Goal: Transaction & Acquisition: Book appointment/travel/reservation

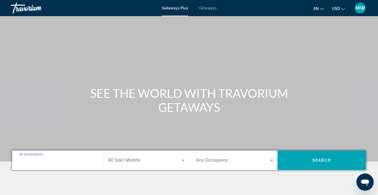
click at [71, 163] on input "Destination All Destinations" at bounding box center [57, 161] width 77 height 6
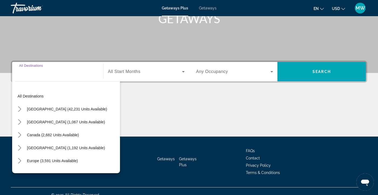
scroll to position [96, 0]
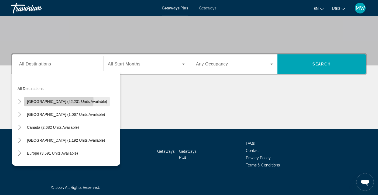
click at [56, 101] on span "[GEOGRAPHIC_DATA] (42,231 units available)" at bounding box center [67, 102] width 80 height 4
type input "**********"
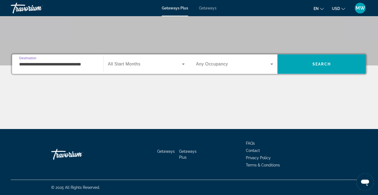
click at [177, 67] on span "Search widget" at bounding box center [145, 64] width 74 height 6
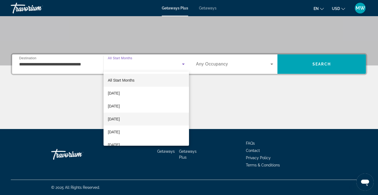
click at [120, 118] on span "[DATE]" at bounding box center [114, 119] width 12 height 6
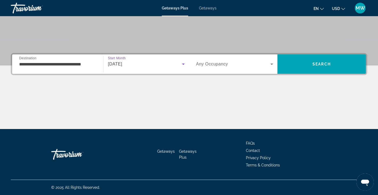
click at [270, 62] on icon "Search widget" at bounding box center [272, 64] width 6 height 6
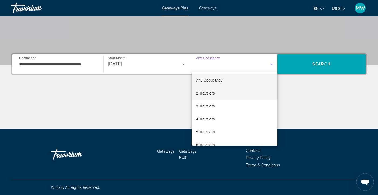
click at [206, 94] on span "2 Travelers" at bounding box center [205, 93] width 19 height 6
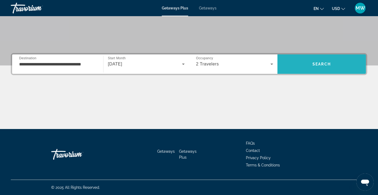
click at [319, 61] on span "Search" at bounding box center [322, 64] width 88 height 13
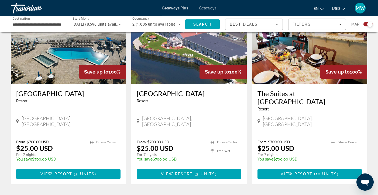
scroll to position [805, 0]
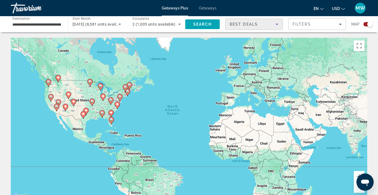
click at [276, 23] on icon "Sort by" at bounding box center [277, 24] width 6 height 6
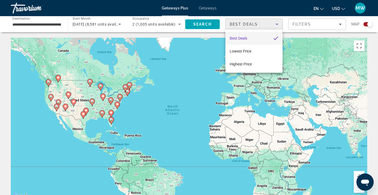
click at [200, 71] on div at bounding box center [189, 97] width 378 height 195
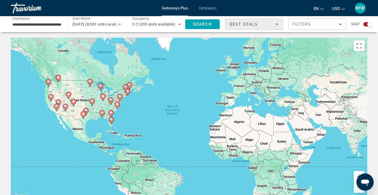
click at [277, 25] on icon "Sort by" at bounding box center [277, 24] width 3 height 1
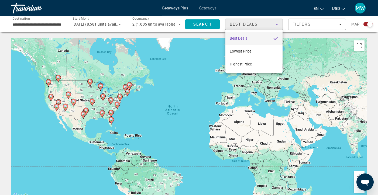
click at [298, 34] on div at bounding box center [189, 97] width 378 height 195
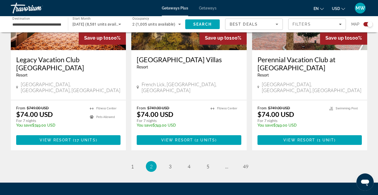
scroll to position [845, 0]
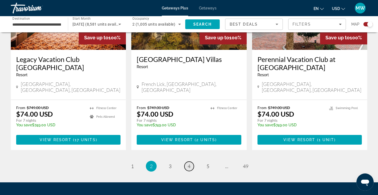
click at [189, 163] on span "4" at bounding box center [189, 166] width 3 height 6
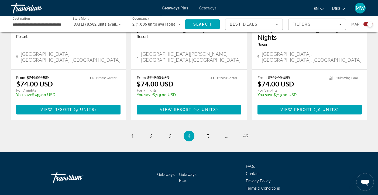
scroll to position [869, 0]
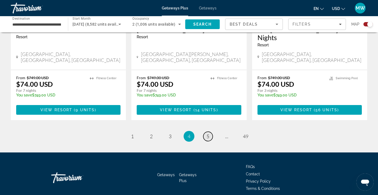
click at [208, 134] on span "5" at bounding box center [208, 137] width 3 height 6
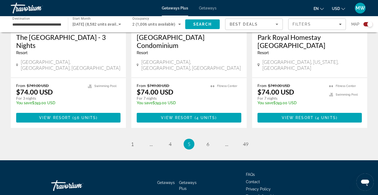
scroll to position [853, 0]
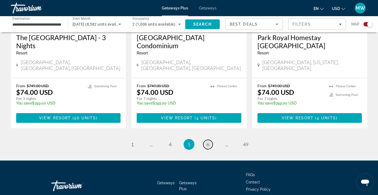
click at [207, 142] on span "6" at bounding box center [208, 145] width 3 height 6
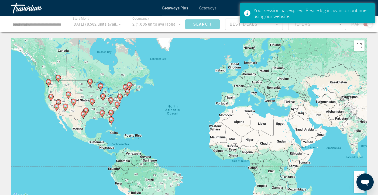
click at [237, 23] on div "Main content" at bounding box center [189, 24] width 378 height 16
click at [237, 9] on div "en English Español Français Italiano Português русский USD USD ($) MXN (Mex$) C…" at bounding box center [295, 8] width 146 height 9
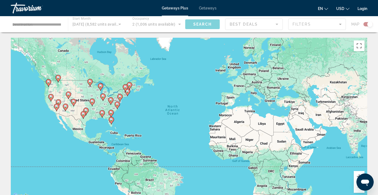
click at [275, 24] on div "Main content" at bounding box center [189, 24] width 378 height 16
click at [277, 24] on div "Main content" at bounding box center [189, 24] width 378 height 16
click at [362, 7] on link "Login" at bounding box center [363, 8] width 10 height 4
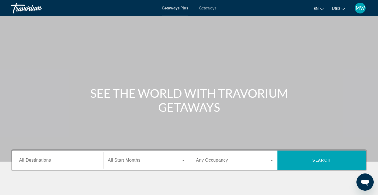
click at [43, 157] on div "Search widget" at bounding box center [57, 160] width 77 height 15
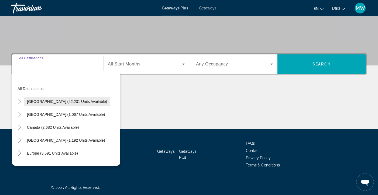
click at [72, 102] on span "[GEOGRAPHIC_DATA] (42,231 units available)" at bounding box center [67, 102] width 80 height 4
type input "**********"
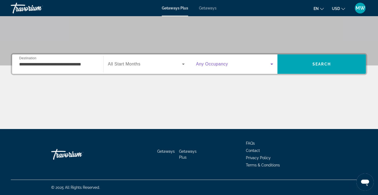
click at [271, 63] on icon "Search widget" at bounding box center [272, 64] width 6 height 6
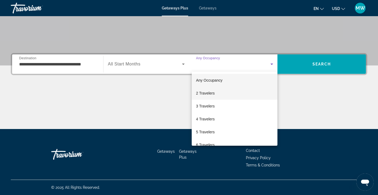
click at [208, 92] on span "2 Travelers" at bounding box center [205, 93] width 19 height 6
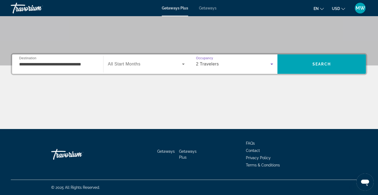
click at [127, 62] on span "All Start Months" at bounding box center [124, 64] width 33 height 5
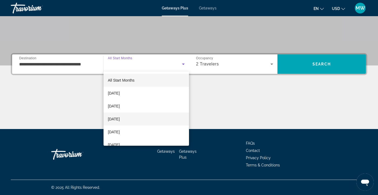
click at [120, 119] on span "[DATE]" at bounding box center [114, 119] width 12 height 6
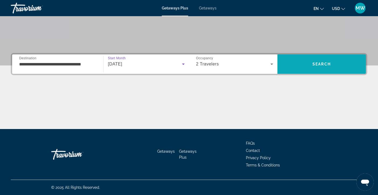
click at [314, 64] on span "Search" at bounding box center [322, 64] width 18 height 4
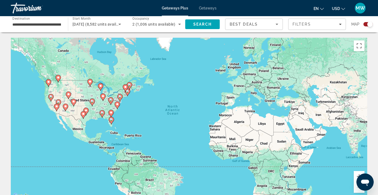
click at [278, 23] on icon "Sort by" at bounding box center [277, 24] width 6 height 6
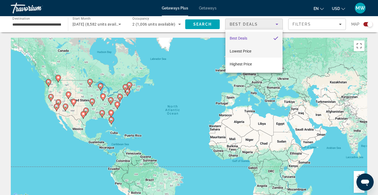
click at [244, 49] on span "Lowest Price" at bounding box center [241, 51] width 22 height 4
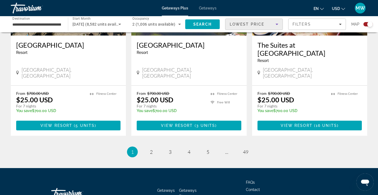
scroll to position [853, 0]
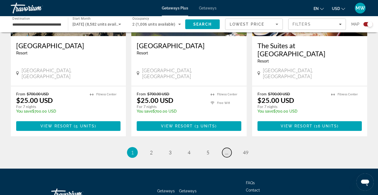
click at [227, 150] on span "..." at bounding box center [226, 153] width 3 height 6
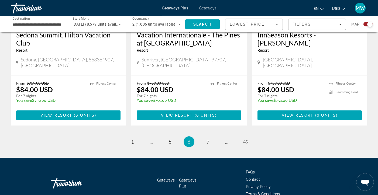
scroll to position [869, 0]
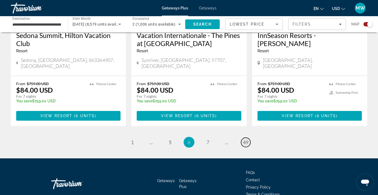
click at [246, 139] on span "49" at bounding box center [245, 142] width 5 height 6
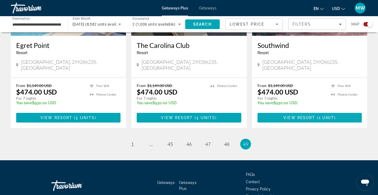
scroll to position [853, 0]
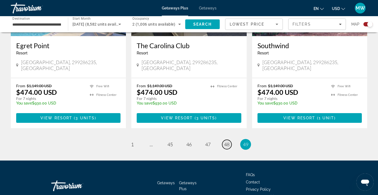
click at [228, 142] on span "48" at bounding box center [226, 145] width 5 height 6
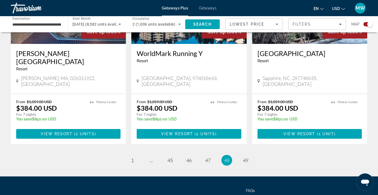
scroll to position [861, 0]
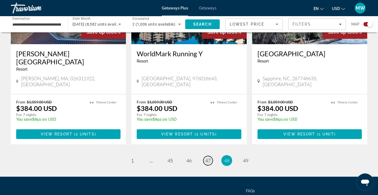
click at [209, 158] on span "47" at bounding box center [207, 161] width 5 height 6
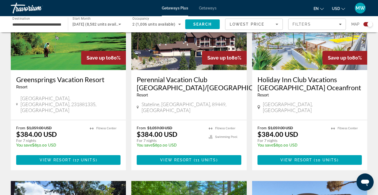
scroll to position [446, 0]
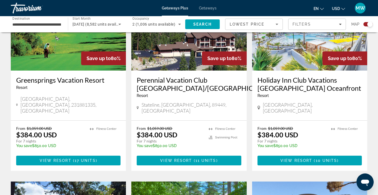
click at [278, 24] on icon "Sort by" at bounding box center [277, 24] width 6 height 6
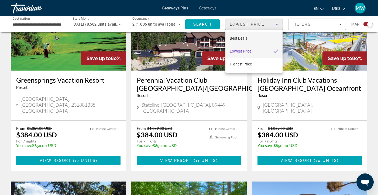
click at [246, 37] on span "Best Deals" at bounding box center [239, 38] width 18 height 4
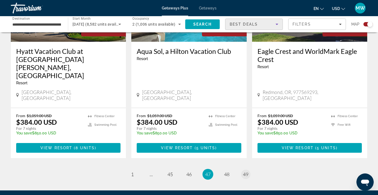
scroll to position [869, 0]
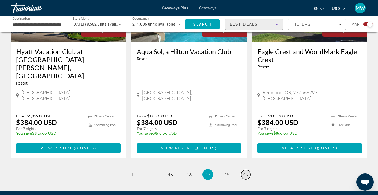
click at [244, 172] on span "49" at bounding box center [245, 175] width 5 height 6
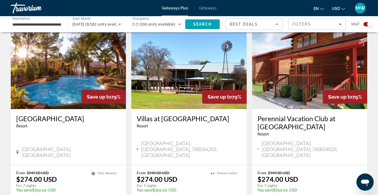
scroll to position [803, 0]
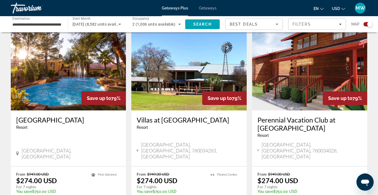
click at [64, 57] on img "Main content" at bounding box center [68, 67] width 115 height 86
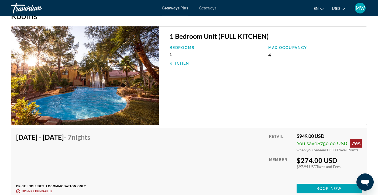
scroll to position [710, 0]
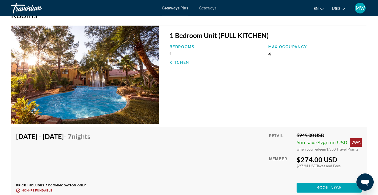
click at [25, 15] on div "Travorium" at bounding box center [38, 8] width 54 height 14
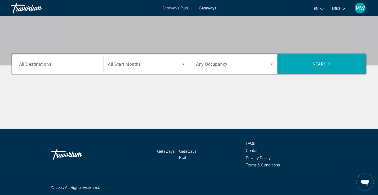
scroll to position [96, 0]
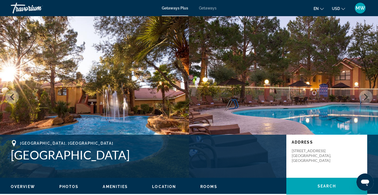
click at [166, 8] on span "Getaways Plus" at bounding box center [175, 8] width 26 height 4
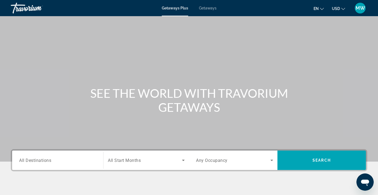
click at [97, 160] on div "Destination All Destinations" at bounding box center [58, 160] width 86 height 15
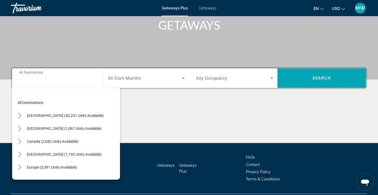
scroll to position [96, 0]
